Goal: Navigation & Orientation: Understand site structure

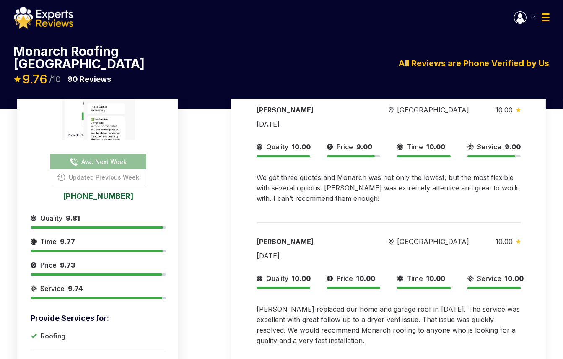
scroll to position [140, 0]
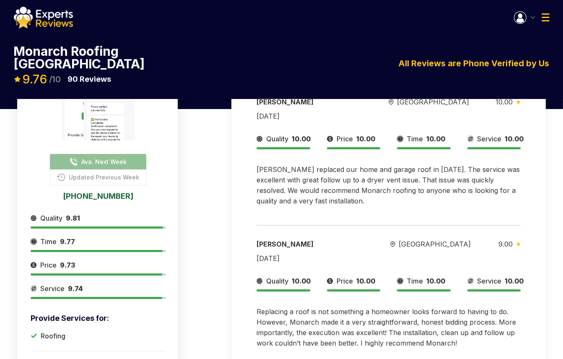
click at [547, 16] on img at bounding box center [546, 17] width 8 height 8
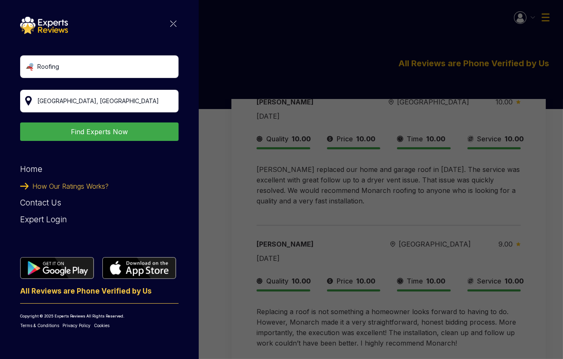
click at [53, 187] on span "How Our Ratings Works?" at bounding box center [70, 186] width 76 height 17
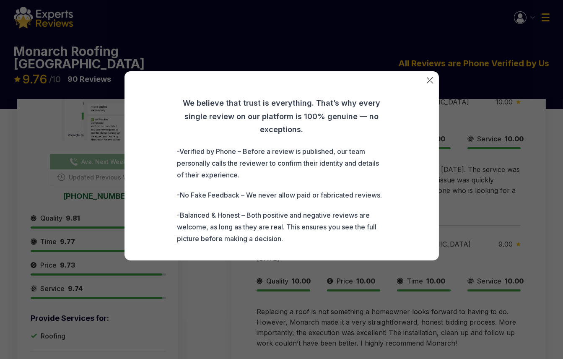
click at [430, 81] on img at bounding box center [430, 80] width 6 height 6
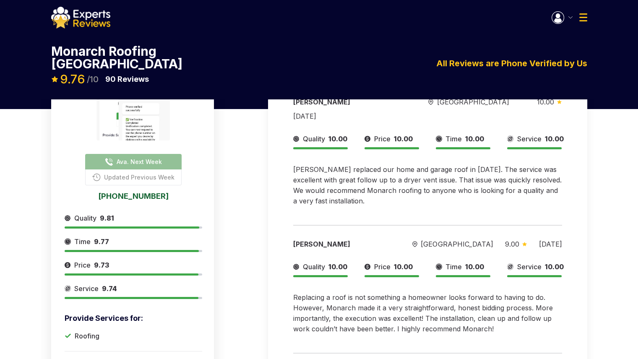
click at [563, 18] on div "Welcome Test Open Inquires ( ) My Reviews ( ) Log Out" at bounding box center [570, 17] width 36 height 13
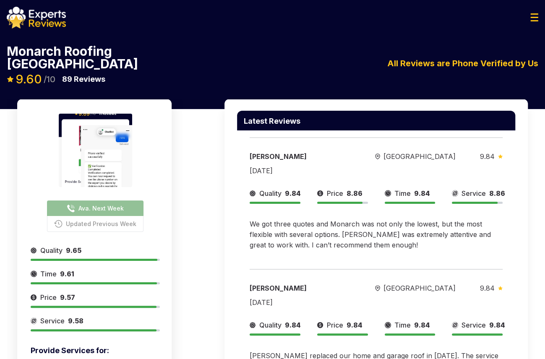
click at [544, 18] on div at bounding box center [272, 18] width 545 height 22
click at [537, 18] on img at bounding box center [534, 17] width 8 height 8
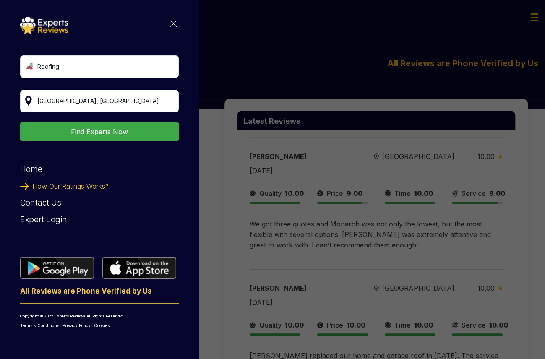
click at [67, 185] on span "How Our Ratings Works?" at bounding box center [70, 186] width 76 height 17
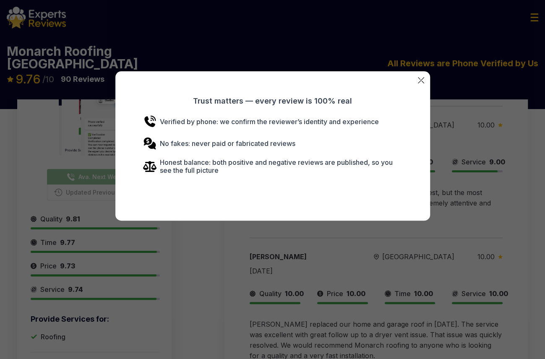
scroll to position [47, 0]
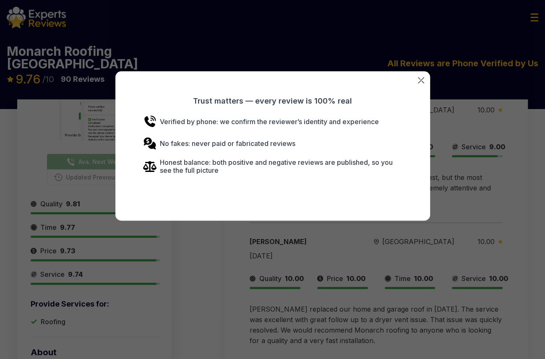
click at [420, 81] on img at bounding box center [421, 80] width 6 height 6
